Goal: Task Accomplishment & Management: Complete application form

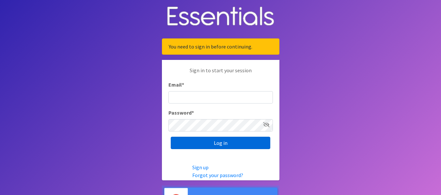
type input "[EMAIL_ADDRESS][DOMAIN_NAME]"
click at [213, 144] on input "Log in" at bounding box center [220, 143] width 99 height 12
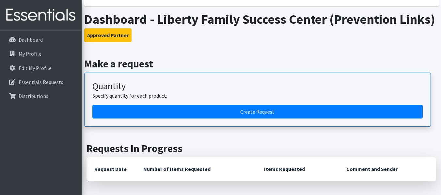
scroll to position [98, 0]
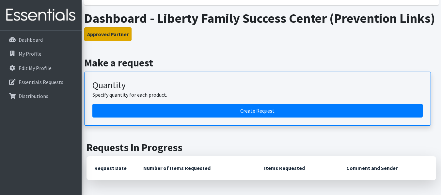
drag, startPoint x: 109, startPoint y: 38, endPoint x: 225, endPoint y: 49, distance: 117.2
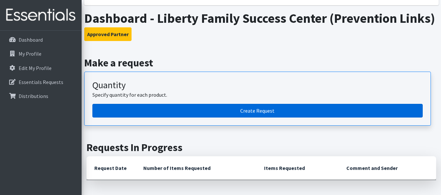
click at [230, 107] on link "Create Request" at bounding box center [257, 111] width 330 height 14
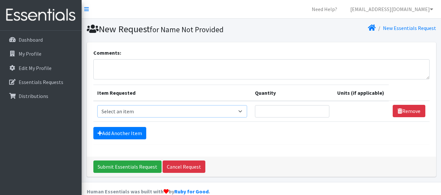
click at [234, 109] on select "Select an item # of Children this order will serve # of Individuals Living in H…" at bounding box center [172, 111] width 150 height 12
click at [272, 6] on nav "Need Help? lruiz.libertyfsc@preventionlinks.org Organization Settings My Co-Wor…" at bounding box center [261, 9] width 359 height 19
